Goal: Check status

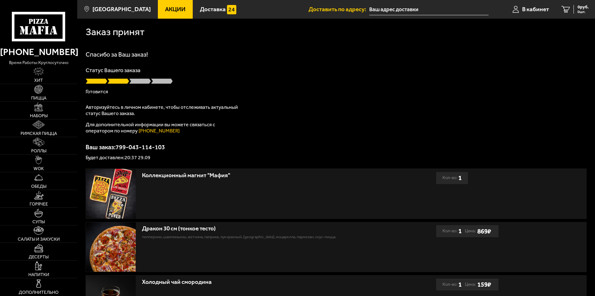
type input "[STREET_ADDRESS]"
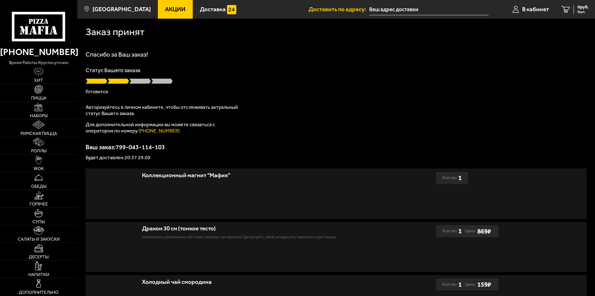
type input "[STREET_ADDRESS]"
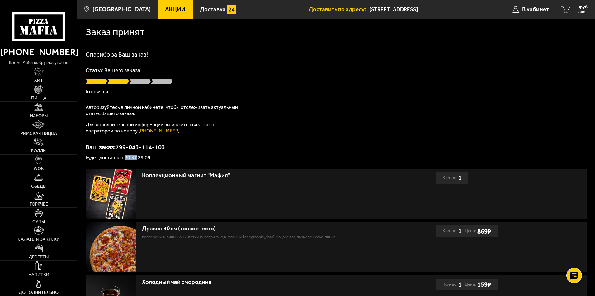
drag, startPoint x: 138, startPoint y: 158, endPoint x: 126, endPoint y: 158, distance: 11.8
click at [126, 158] on p "Будет доставлен: 20:37 29.09" at bounding box center [336, 157] width 501 height 5
click at [209, 157] on p "Будет доставлен: 20:37 29.09" at bounding box center [336, 157] width 501 height 5
